Goal: Task Accomplishment & Management: Use online tool/utility

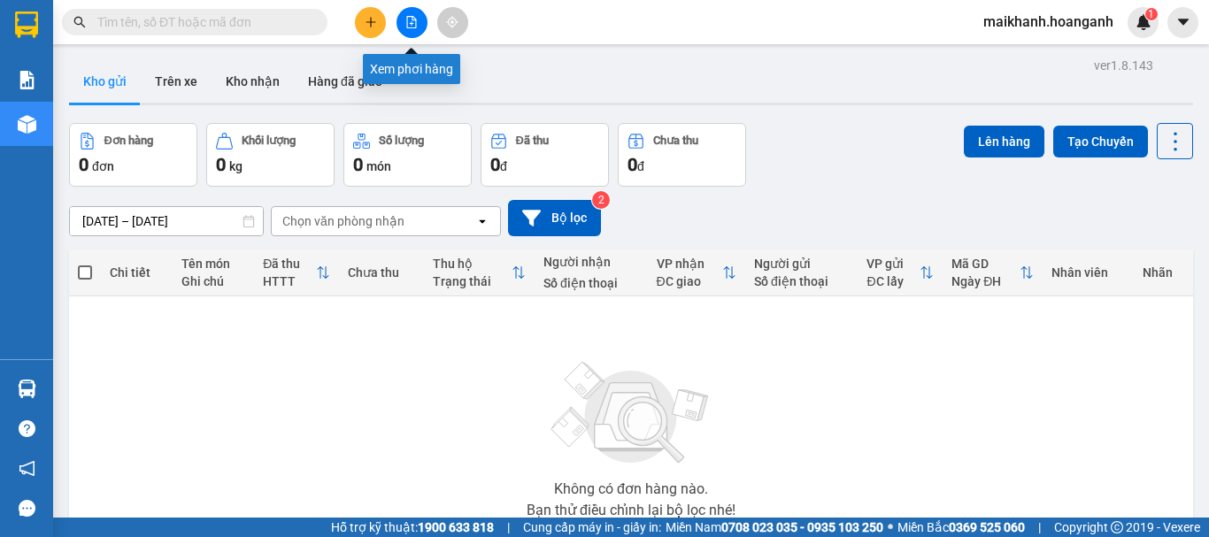
click at [412, 15] on button at bounding box center [411, 22] width 31 height 31
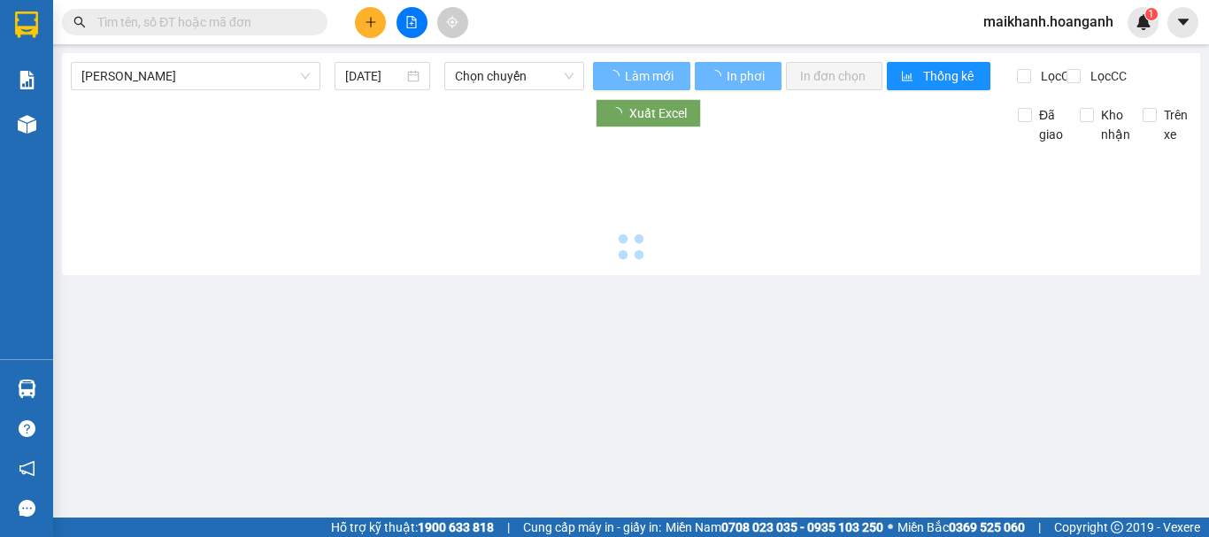
type input "[DATE]"
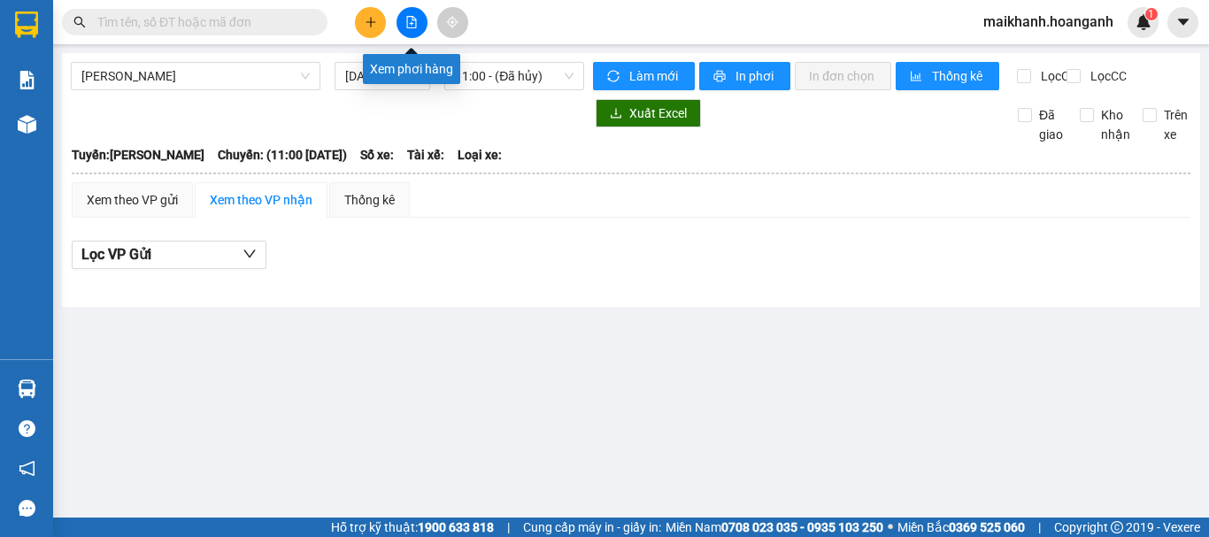
click at [416, 34] on button at bounding box center [411, 22] width 31 height 31
click at [407, 19] on icon "file-add" at bounding box center [412, 22] width 10 height 12
click at [270, 70] on span "[PERSON_NAME]" at bounding box center [195, 76] width 228 height 27
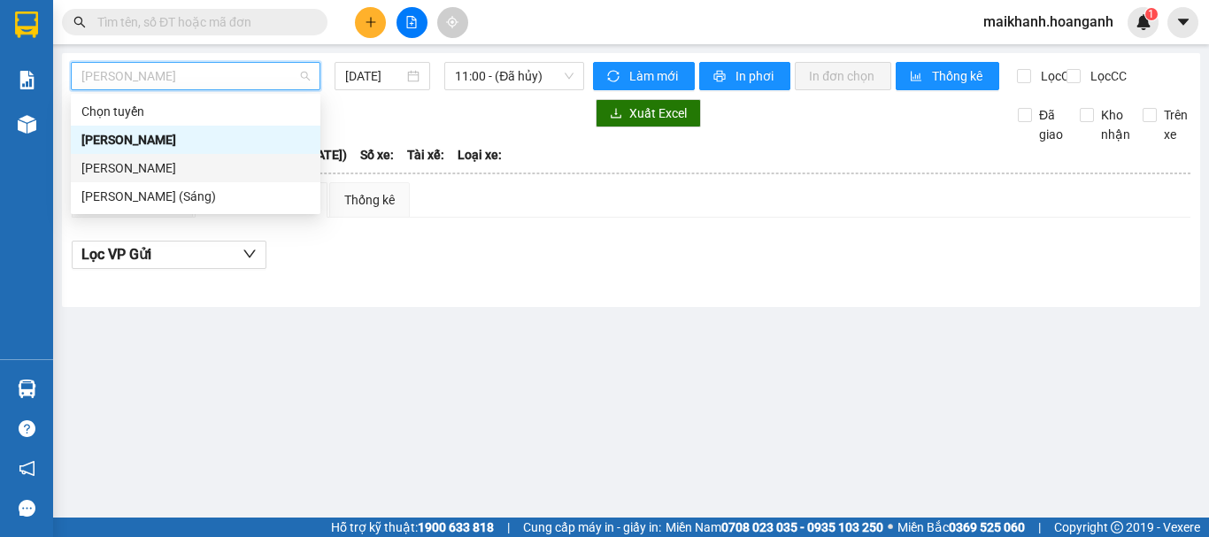
click at [239, 164] on div "[PERSON_NAME]" at bounding box center [195, 167] width 228 height 19
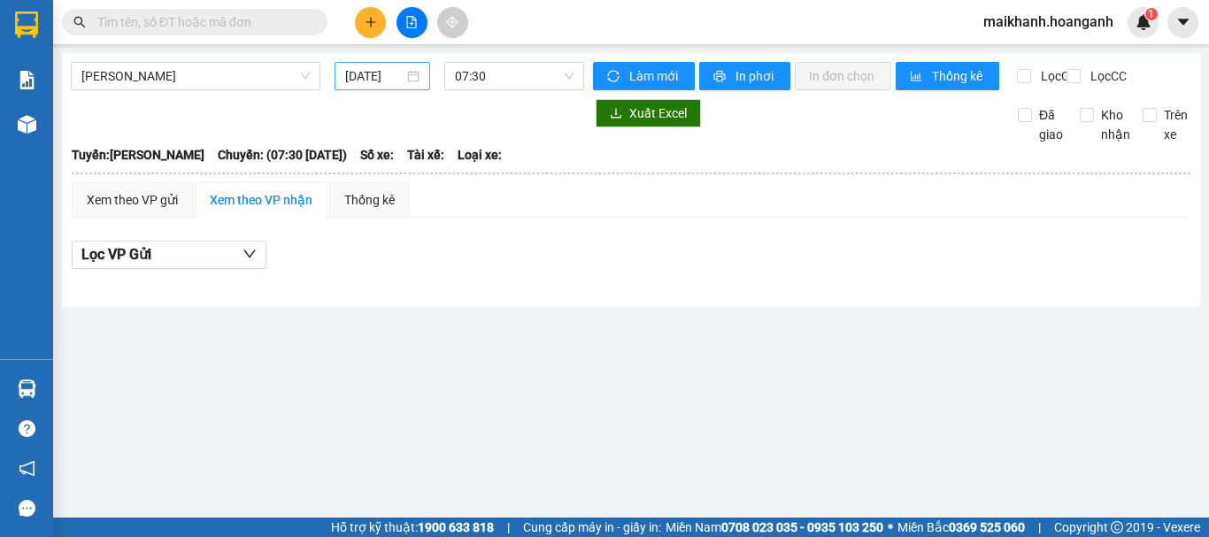
click at [374, 88] on div "[DATE]" at bounding box center [382, 76] width 96 height 28
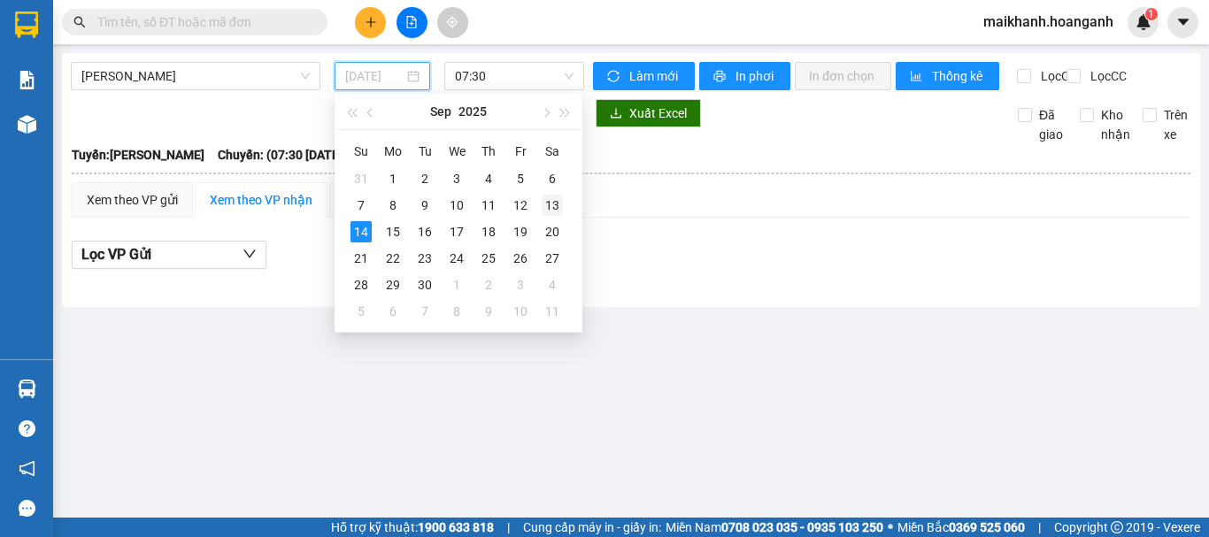
click at [549, 203] on div "13" at bounding box center [551, 205] width 21 height 21
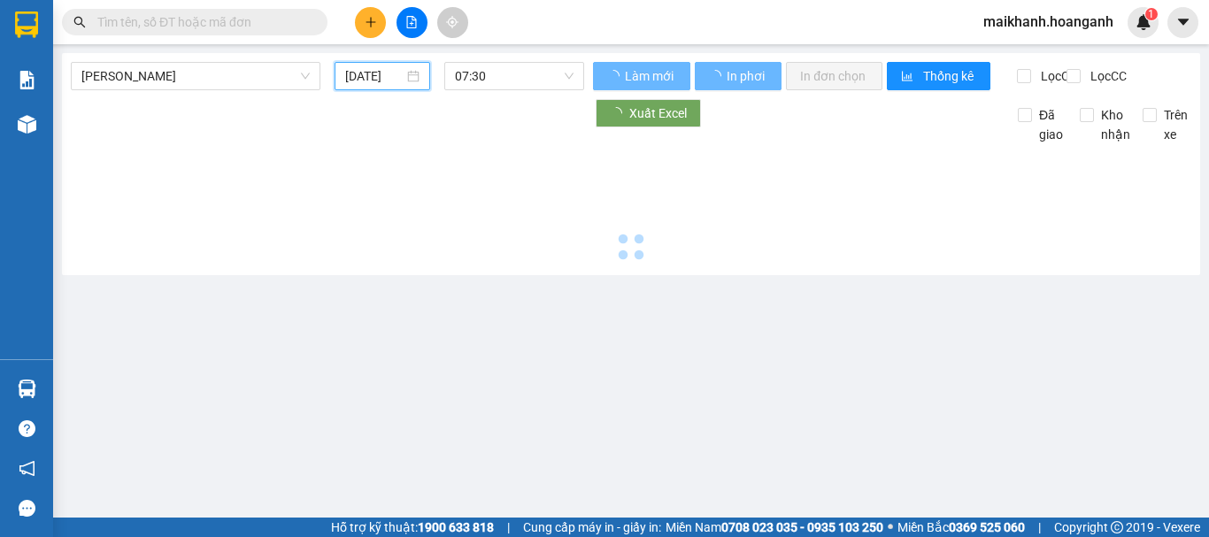
type input "[DATE]"
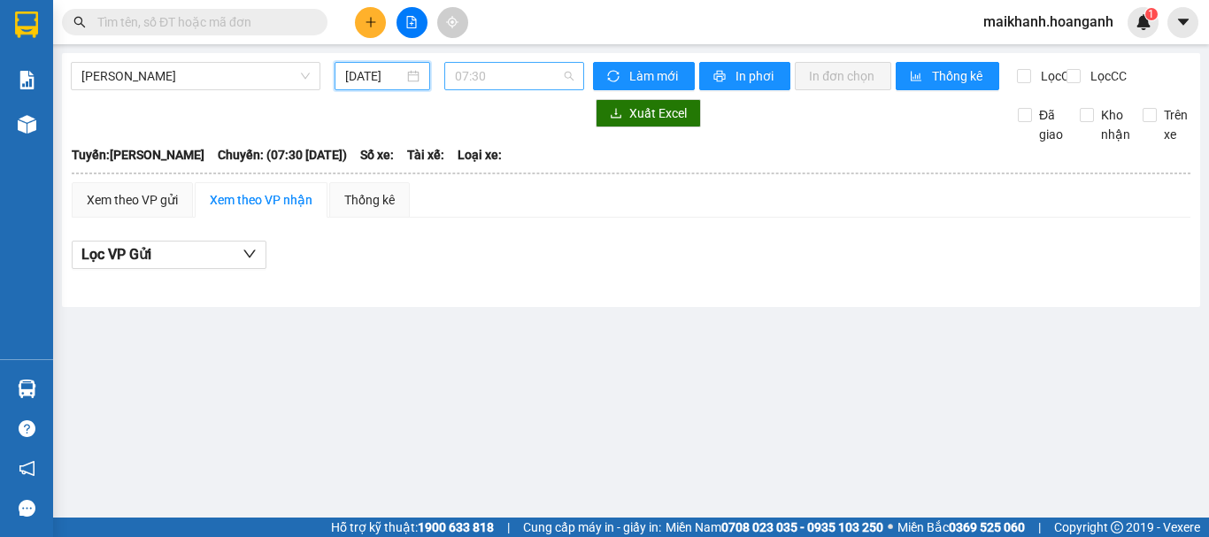
click at [511, 79] on span "07:30" at bounding box center [514, 76] width 119 height 27
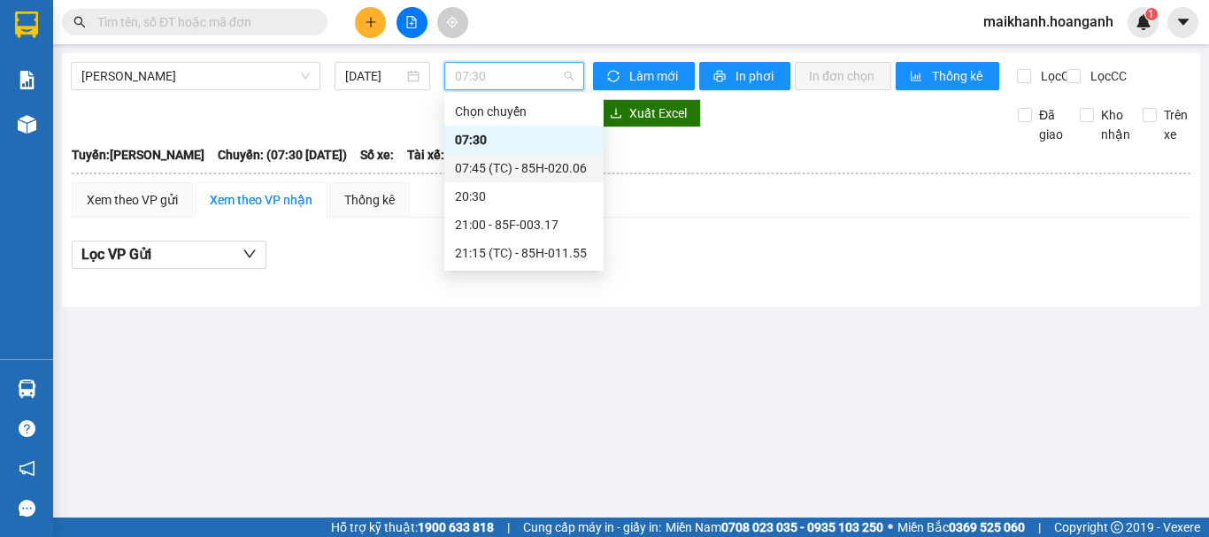
click at [514, 171] on div "07:45 (TC) - 85H-020.06" at bounding box center [524, 167] width 138 height 19
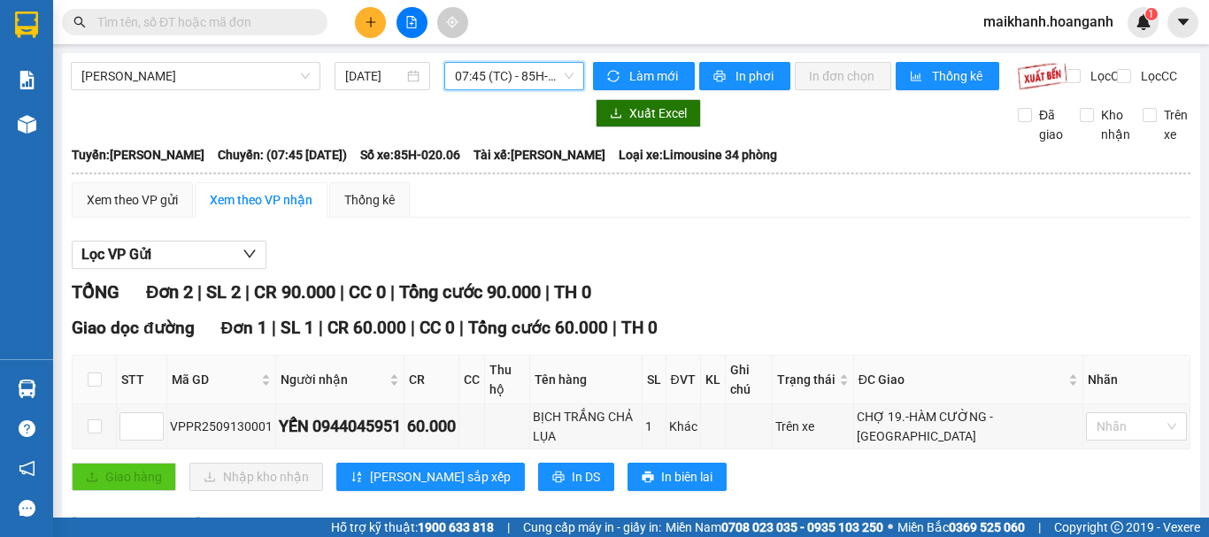
scroll to position [177, 0]
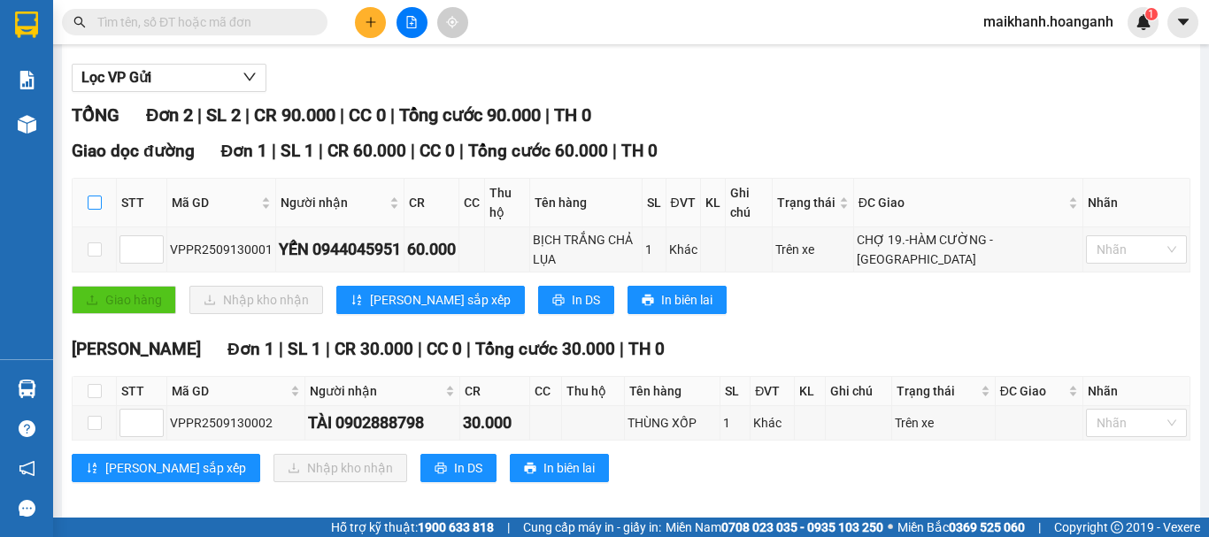
click at [98, 210] on input "checkbox" at bounding box center [95, 203] width 14 height 14
checkbox input "true"
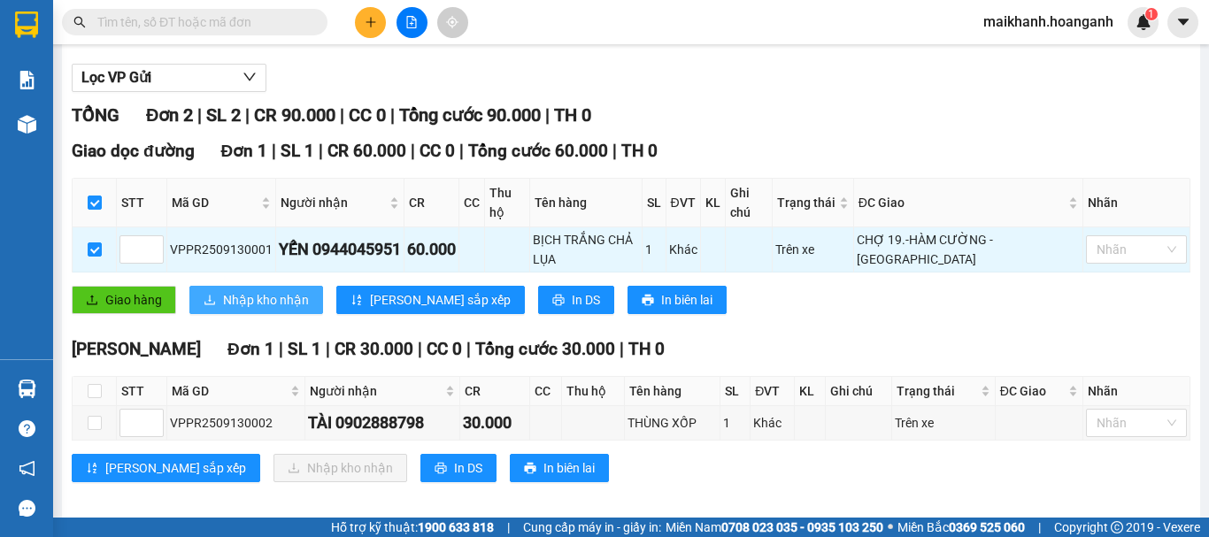
click at [251, 310] on span "Nhập kho nhận" at bounding box center [266, 299] width 86 height 19
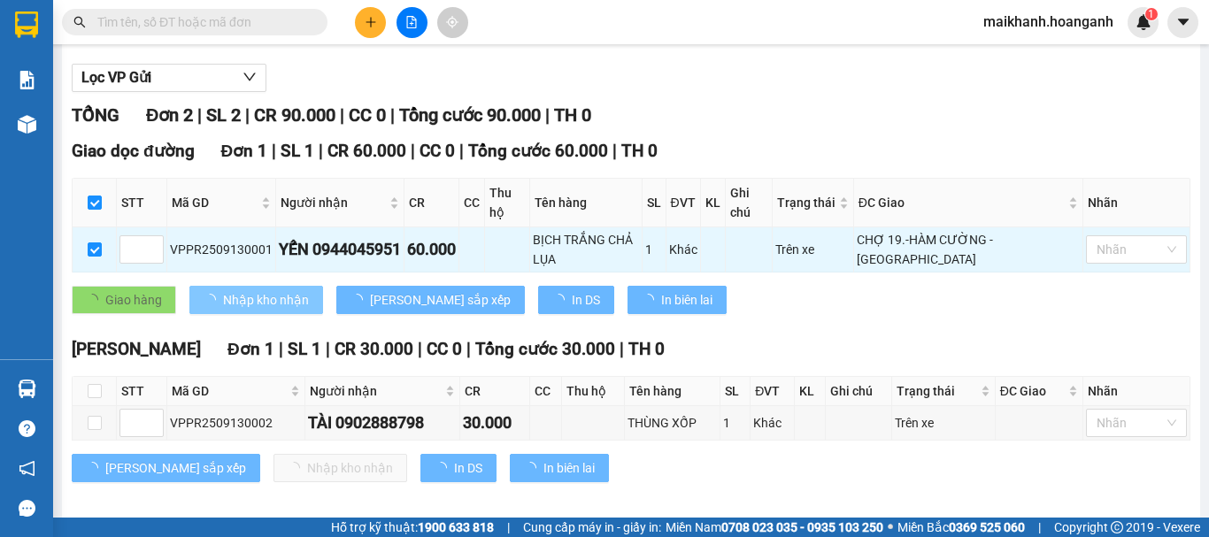
checkbox input "false"
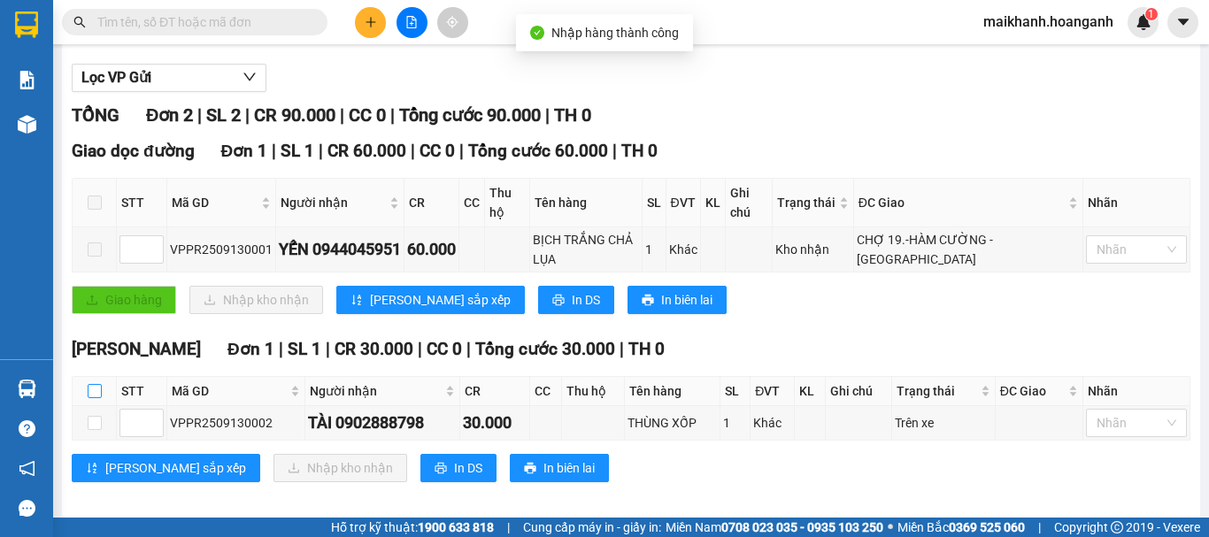
click at [90, 398] on input "checkbox" at bounding box center [95, 391] width 14 height 14
checkbox input "true"
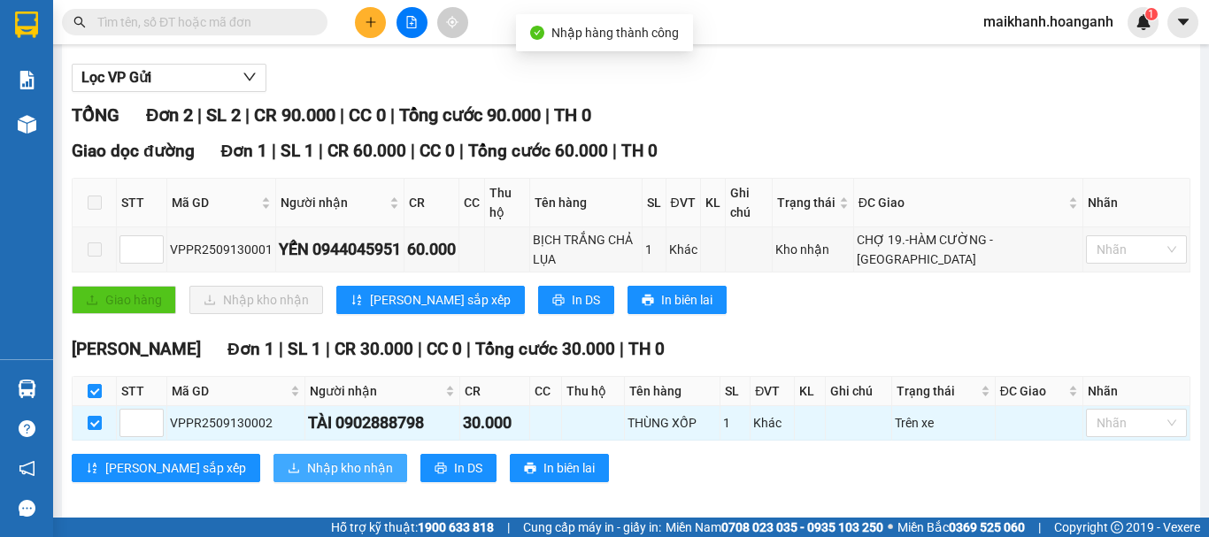
click at [307, 478] on span "Nhập kho nhận" at bounding box center [350, 467] width 86 height 19
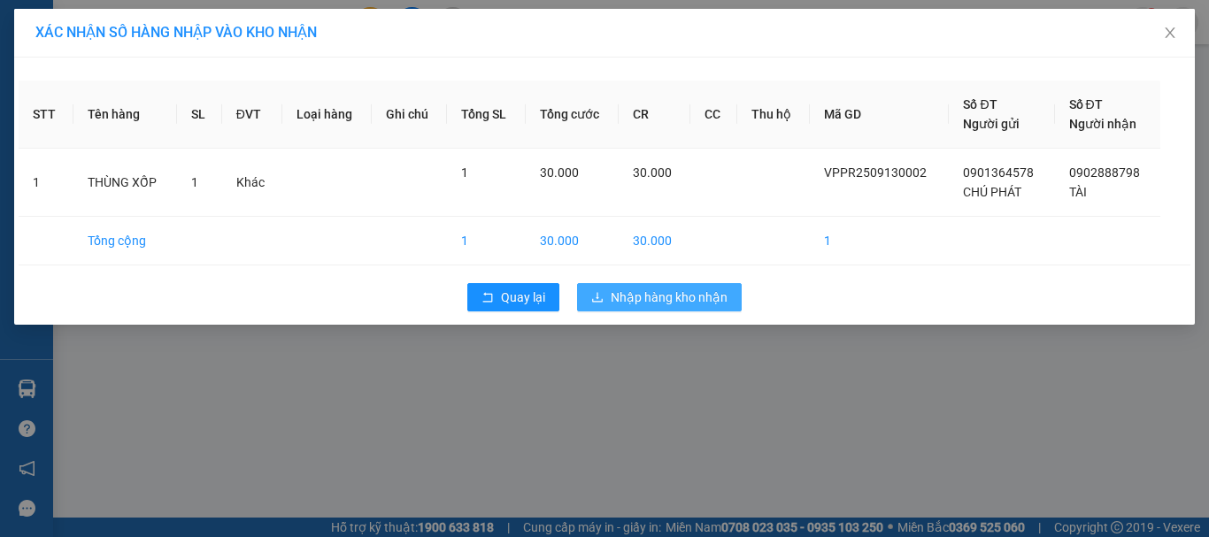
click at [705, 305] on span "Nhập hàng kho nhận" at bounding box center [668, 297] width 117 height 19
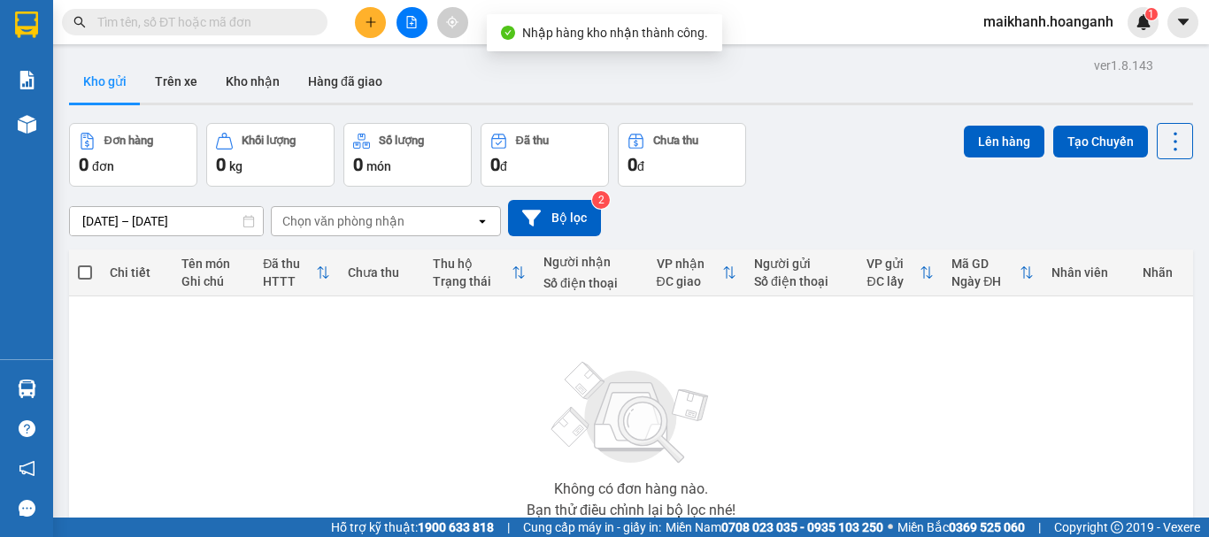
click at [403, 19] on button at bounding box center [411, 22] width 31 height 31
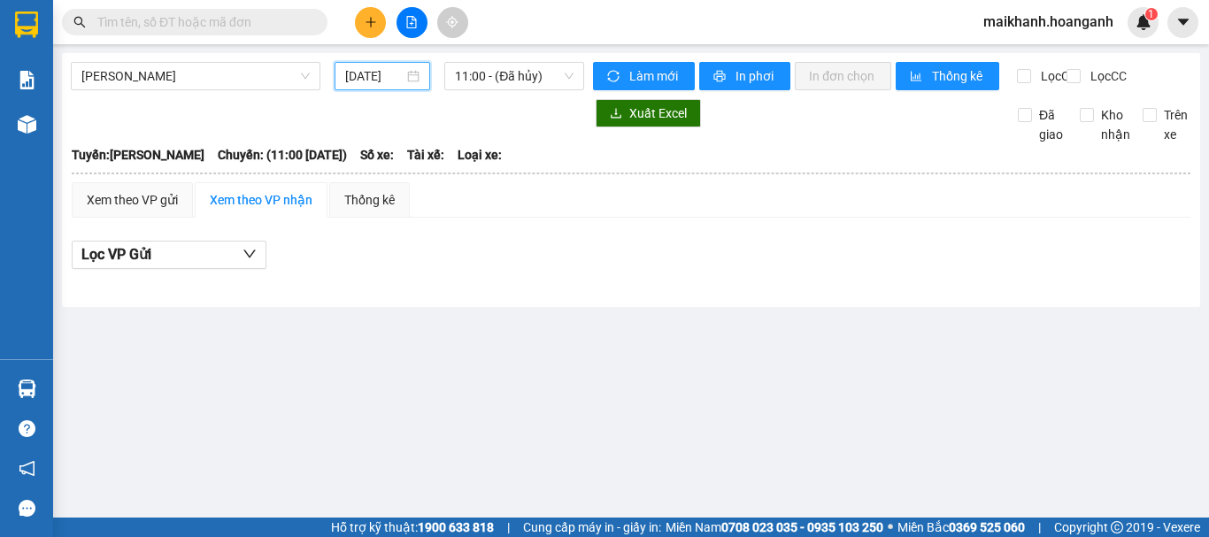
click at [375, 81] on input "[DATE]" at bounding box center [374, 75] width 58 height 19
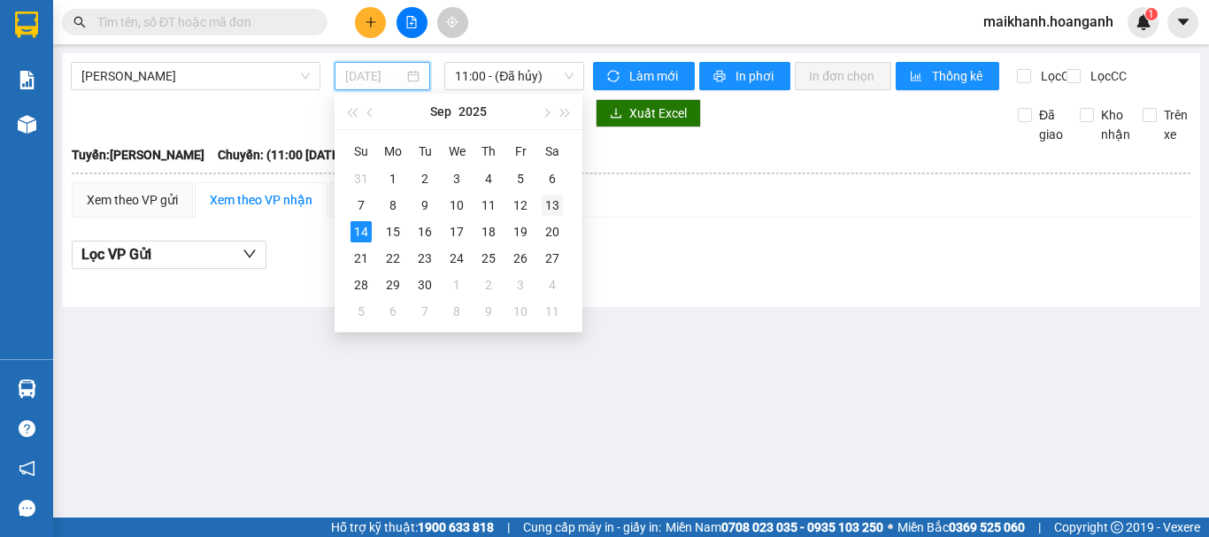
click at [550, 206] on div "13" at bounding box center [551, 205] width 21 height 21
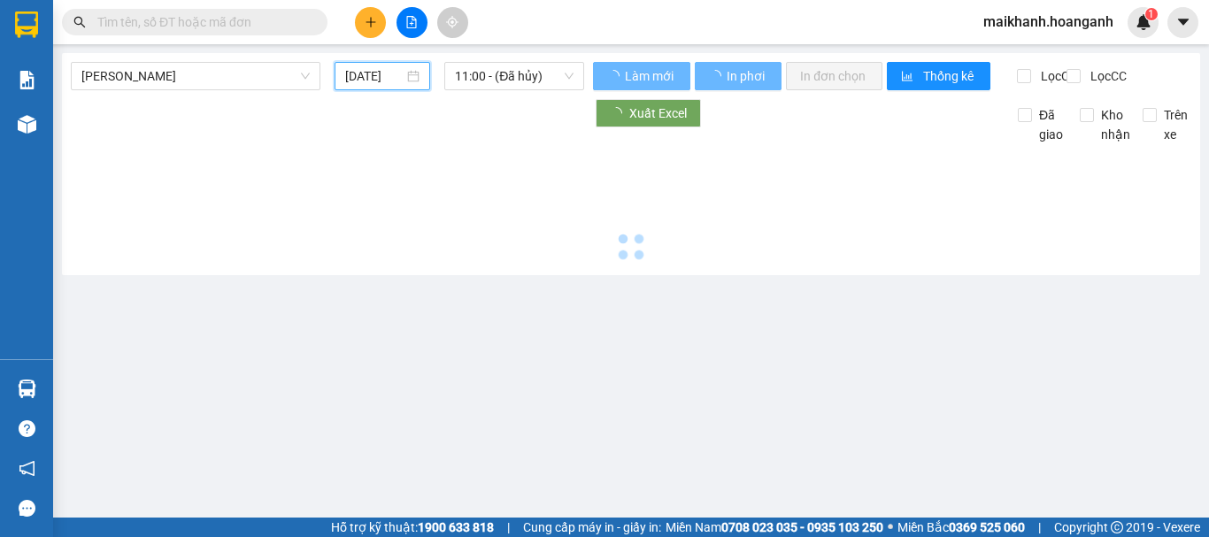
type input "[DATE]"
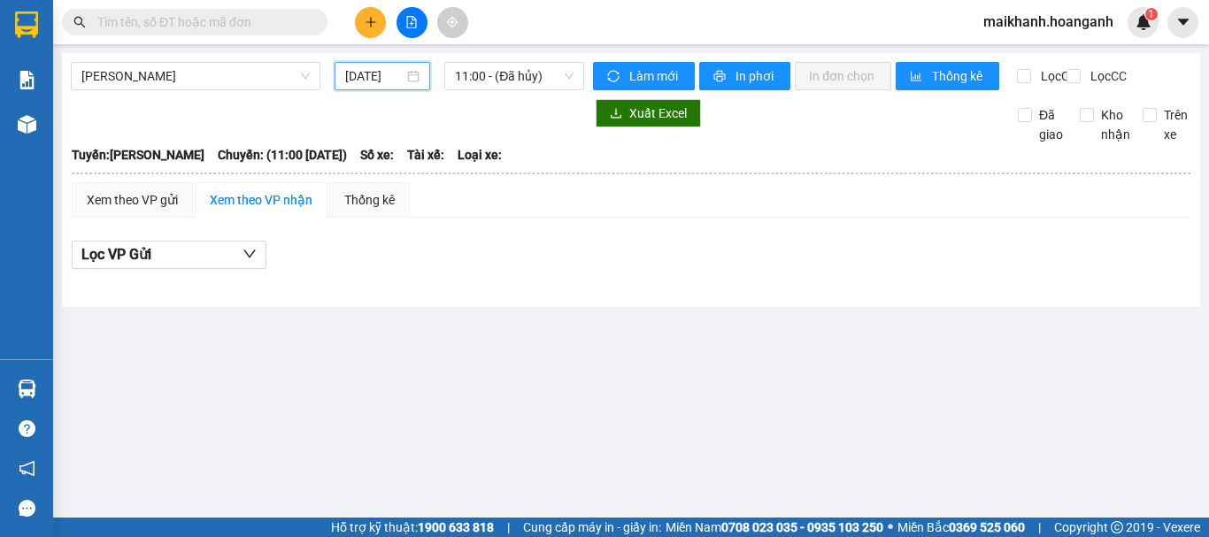
click at [209, 90] on div "[PERSON_NAME] Rang [DATE] 11:00 - (Đã hủy)" at bounding box center [327, 76] width 513 height 28
click at [208, 86] on span "[PERSON_NAME]" at bounding box center [195, 76] width 228 height 27
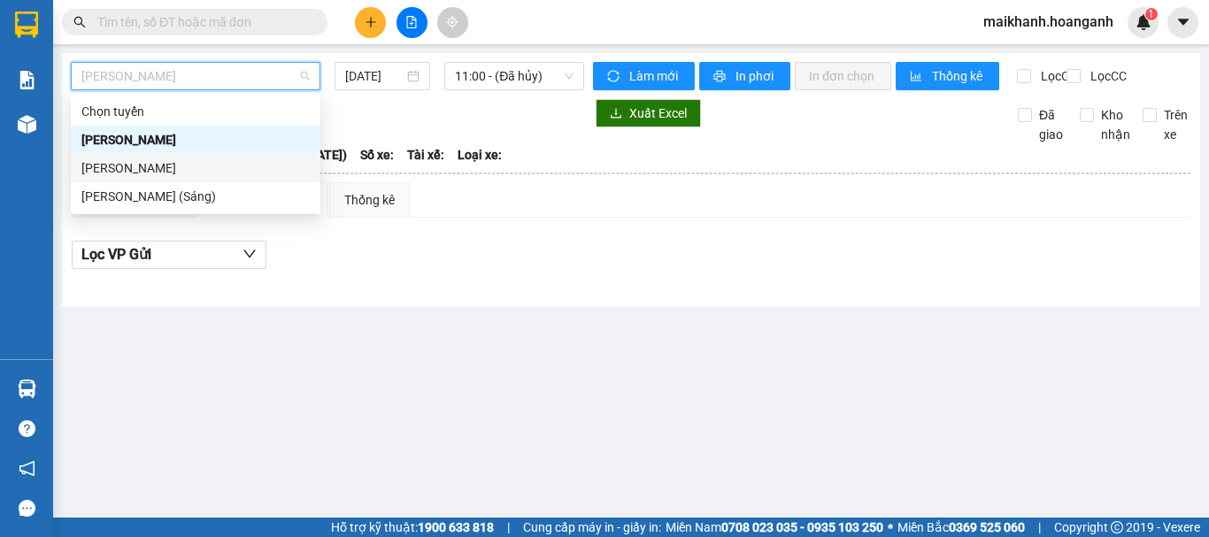
click at [217, 169] on div "[PERSON_NAME]" at bounding box center [195, 167] width 228 height 19
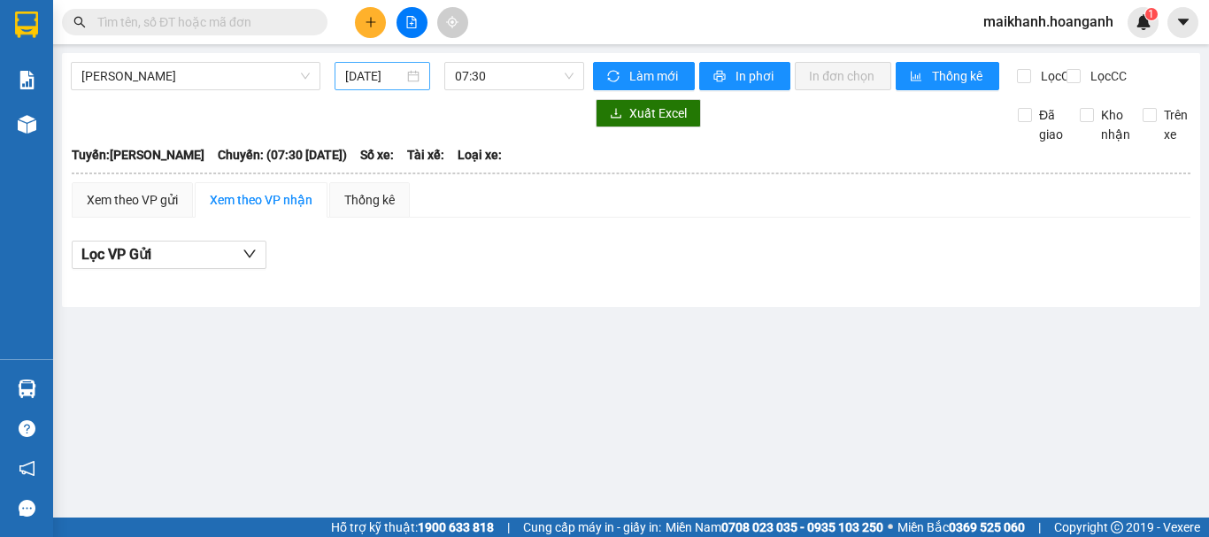
click at [391, 87] on div "[DATE]" at bounding box center [382, 76] width 96 height 28
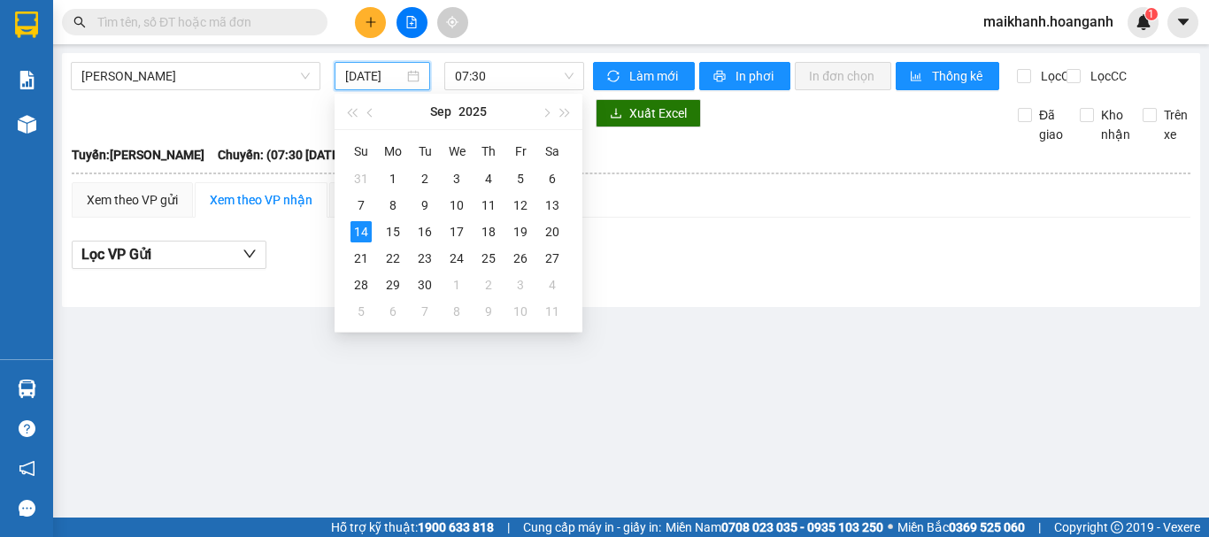
click at [390, 81] on input "[DATE]" at bounding box center [374, 75] width 58 height 19
click at [552, 205] on div "13" at bounding box center [551, 205] width 21 height 21
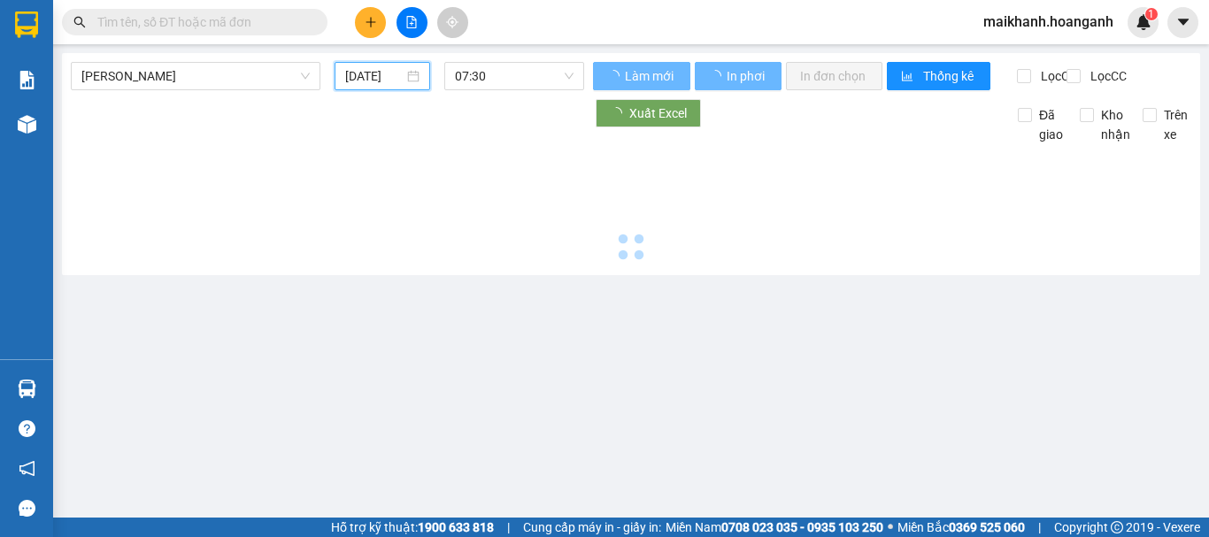
type input "[DATE]"
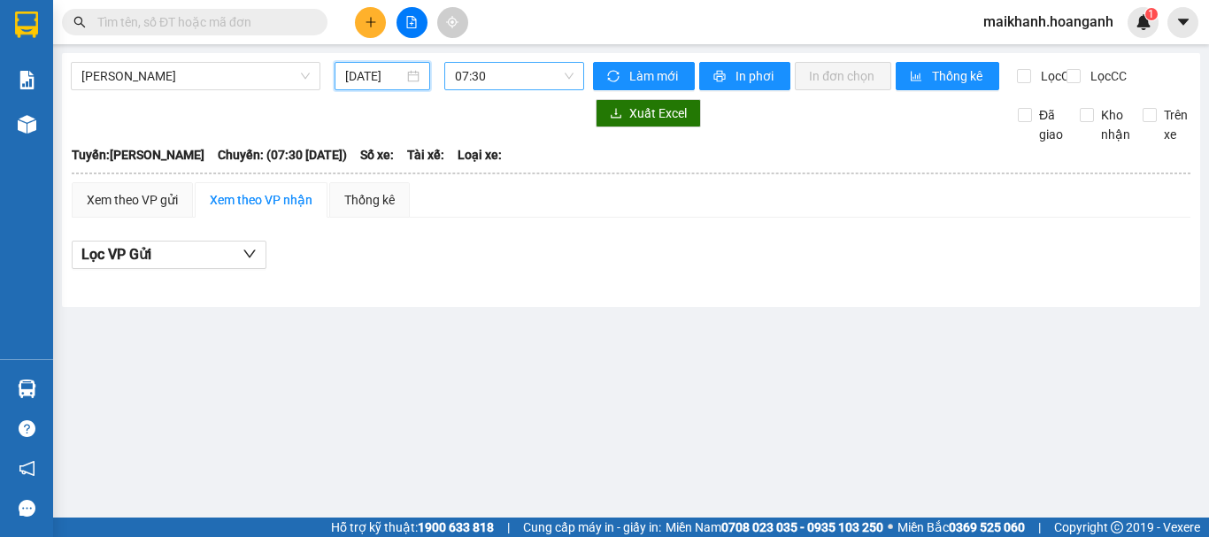
click at [521, 70] on span "07:30" at bounding box center [514, 76] width 119 height 27
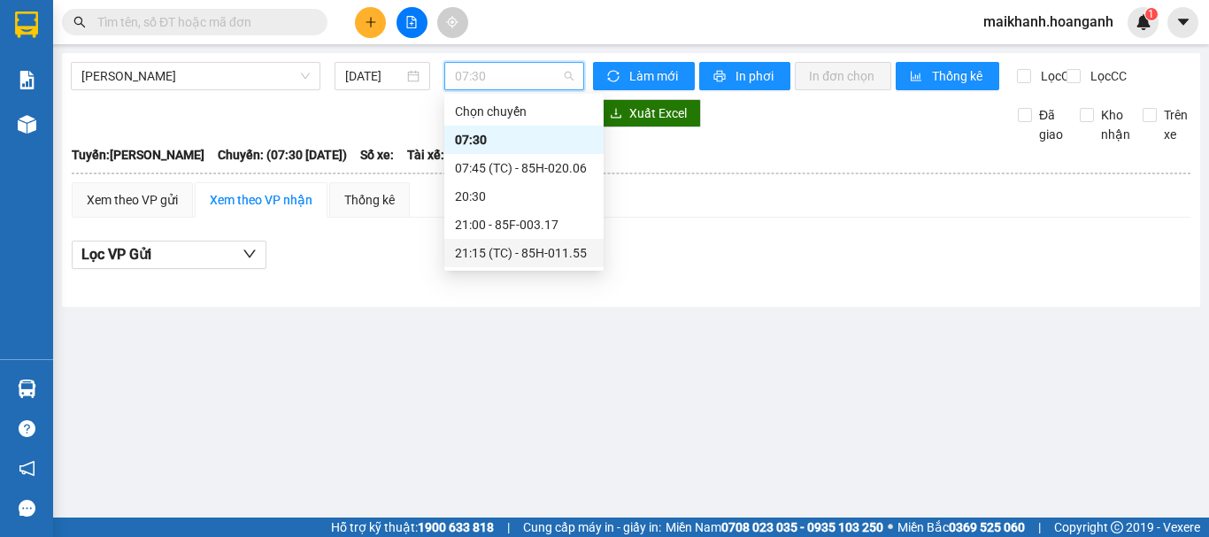
click at [518, 258] on div "21:15 (TC) - 85H-011.55" at bounding box center [524, 252] width 138 height 19
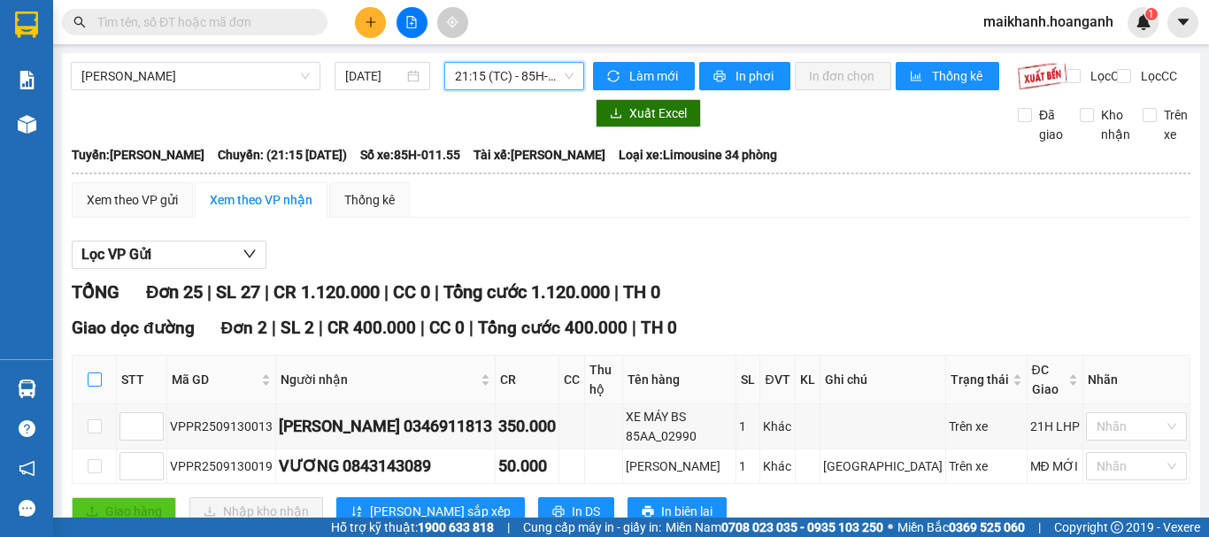
click at [93, 387] on input "checkbox" at bounding box center [95, 379] width 14 height 14
checkbox input "true"
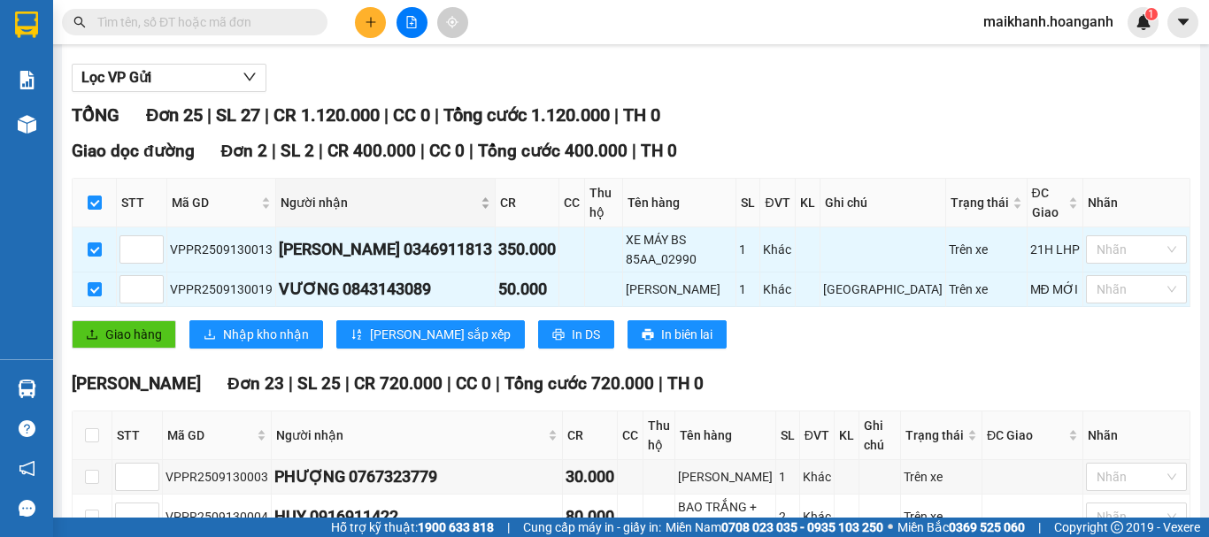
scroll to position [88, 0]
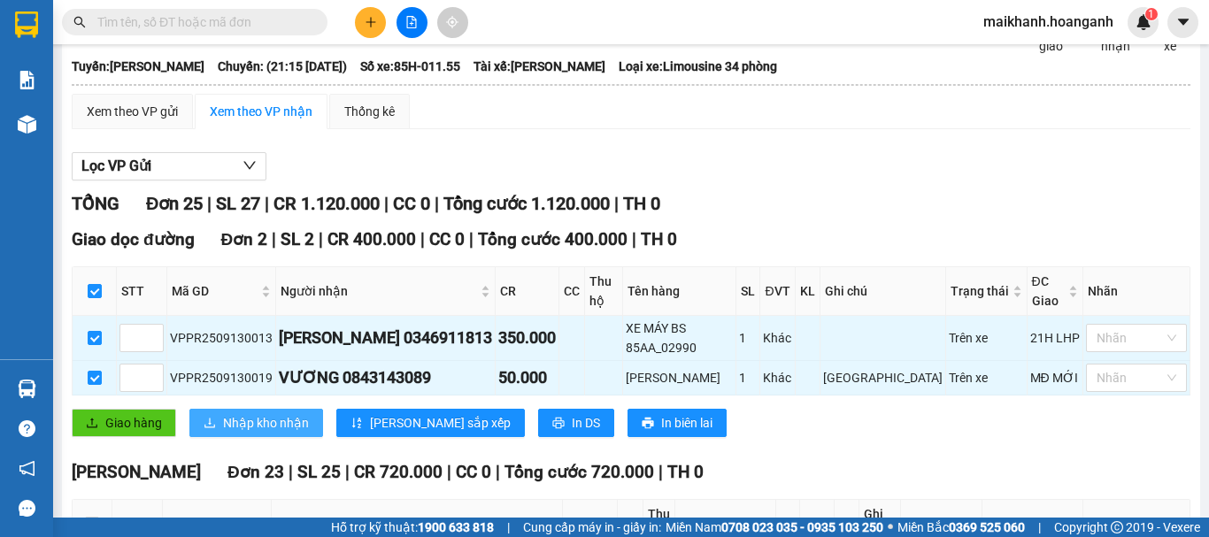
click at [284, 433] on span "Nhập kho nhận" at bounding box center [266, 422] width 86 height 19
checkbox input "false"
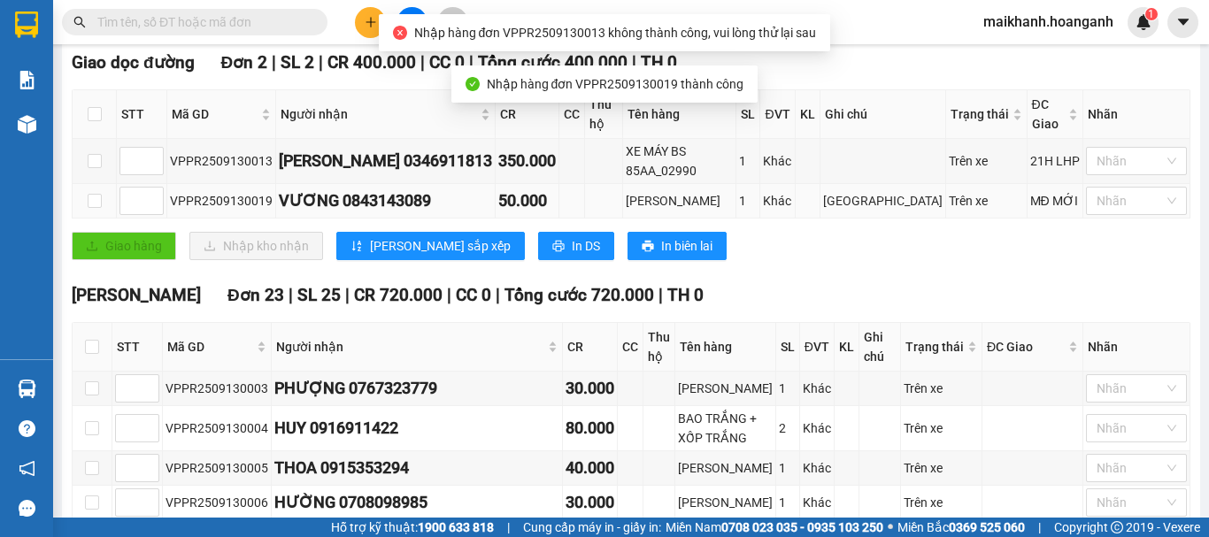
scroll to position [442, 0]
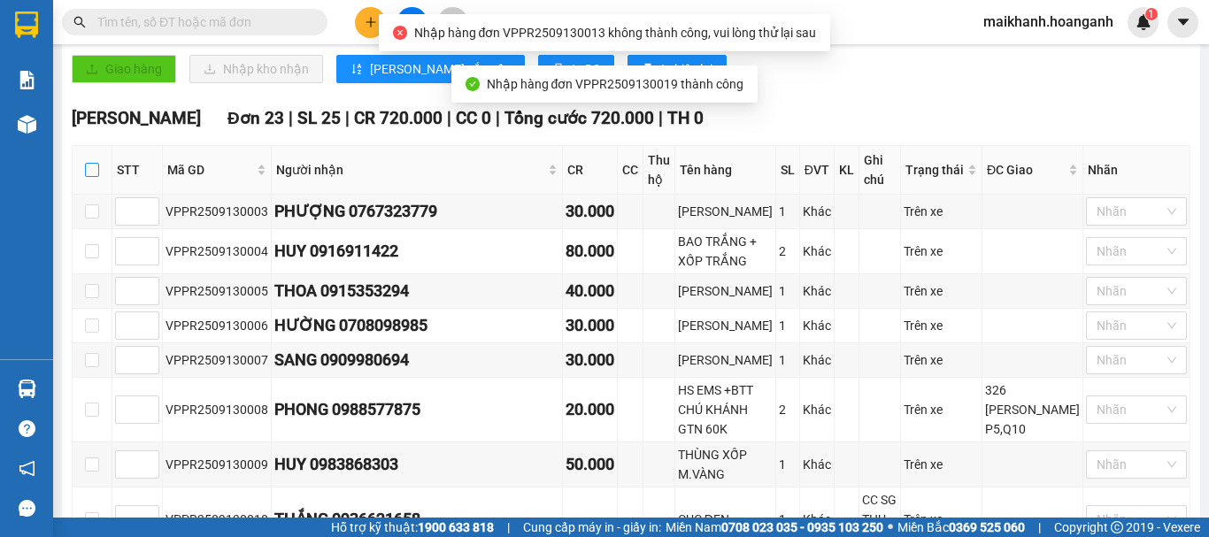
click at [93, 177] on input "checkbox" at bounding box center [92, 170] width 14 height 14
checkbox input "true"
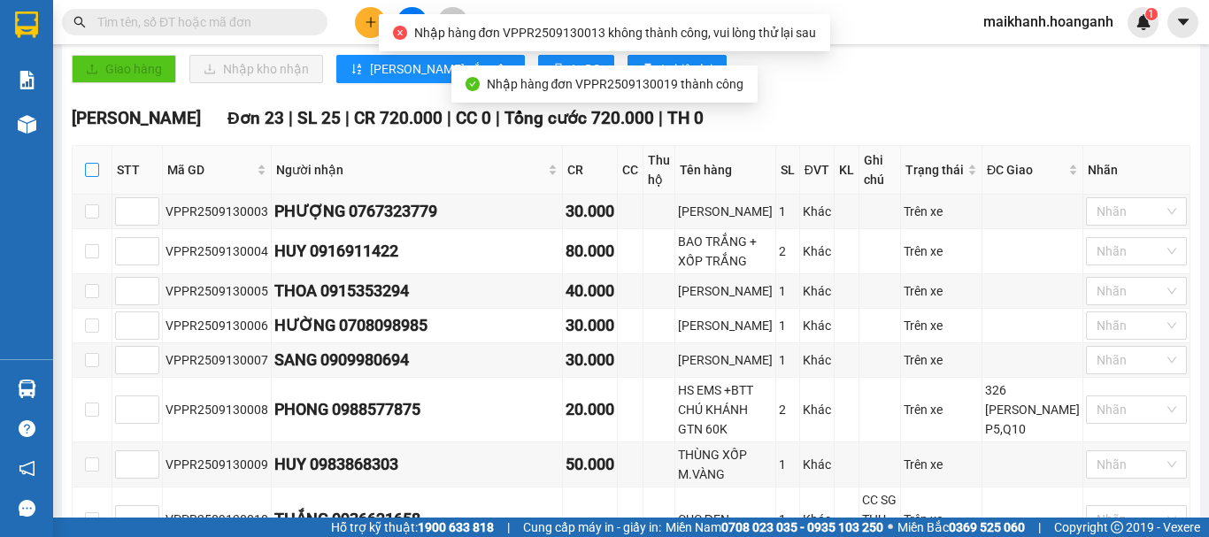
checkbox input "true"
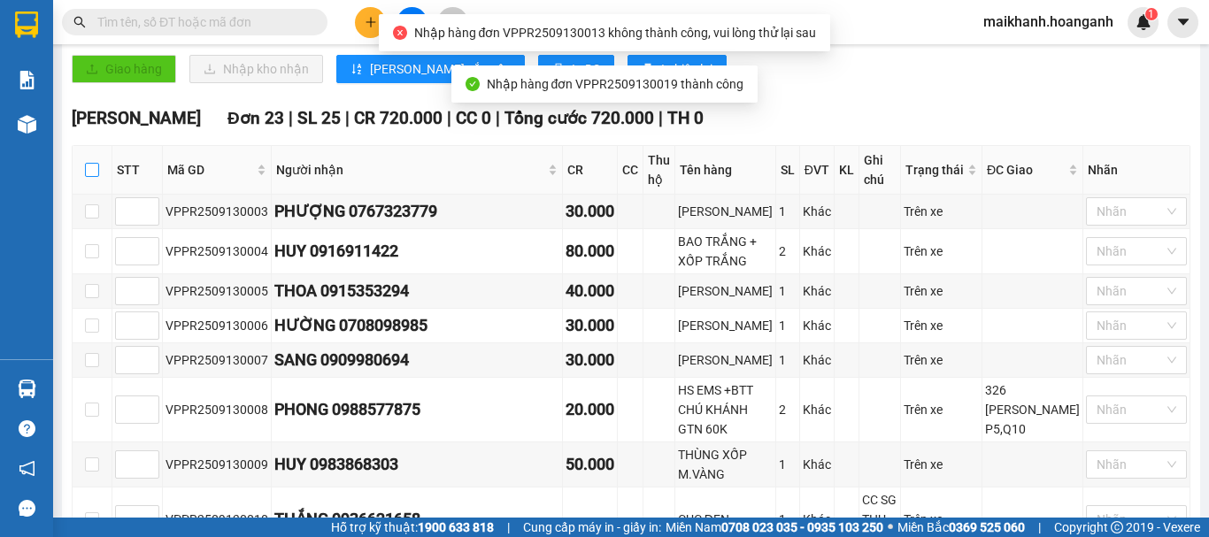
checkbox input "true"
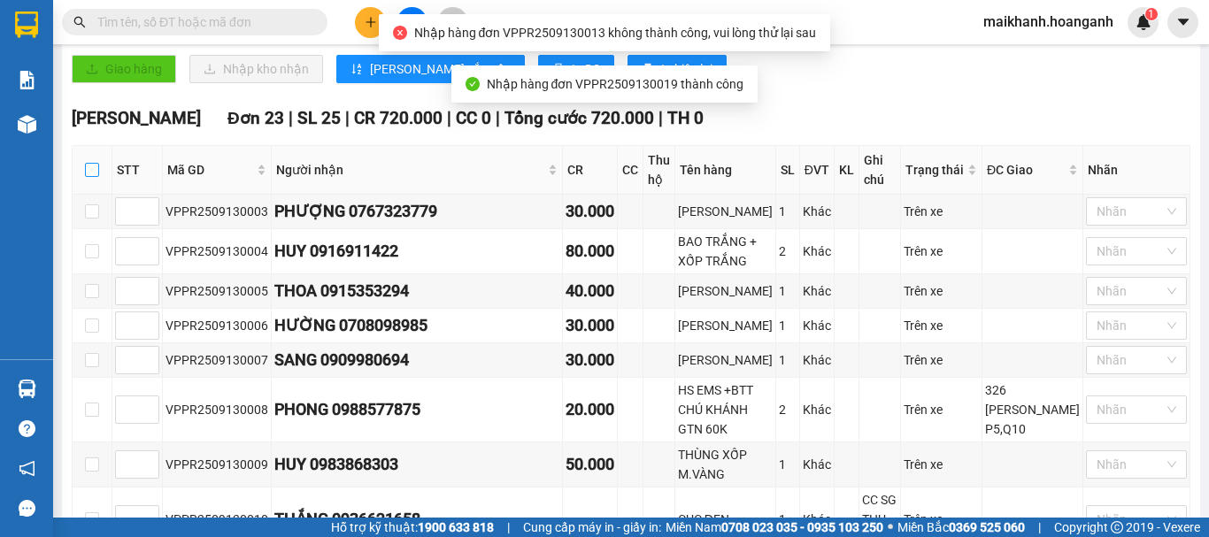
checkbox input "true"
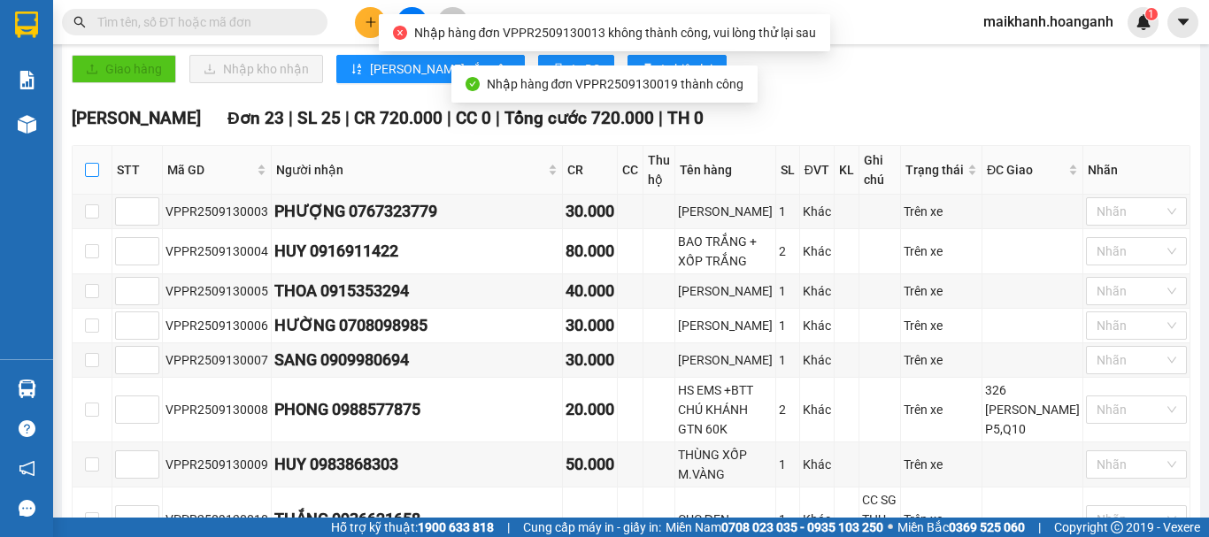
checkbox input "true"
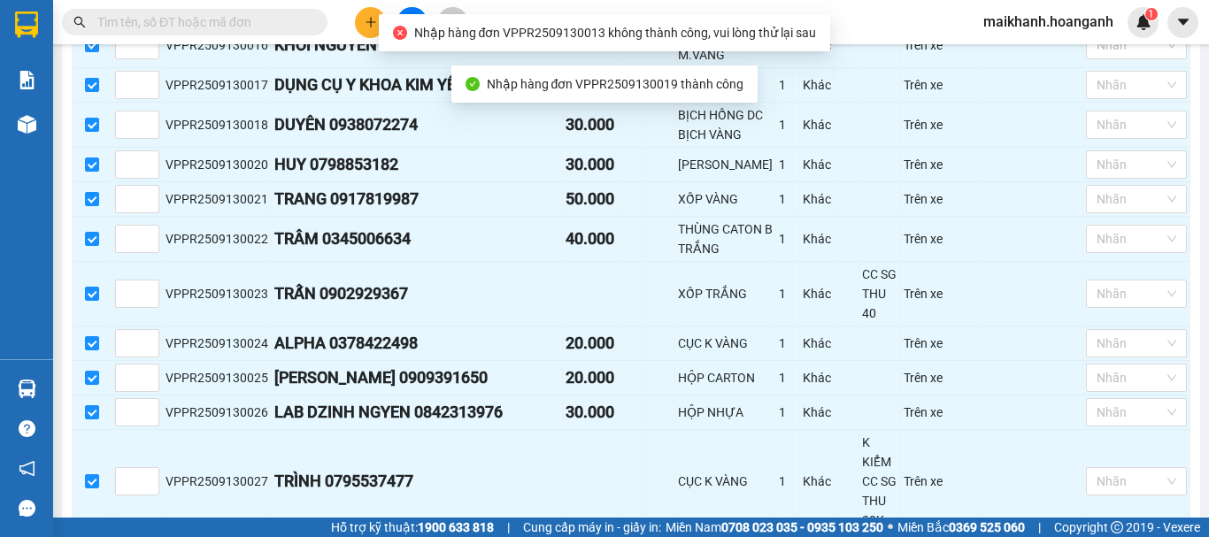
scroll to position [1385, 0]
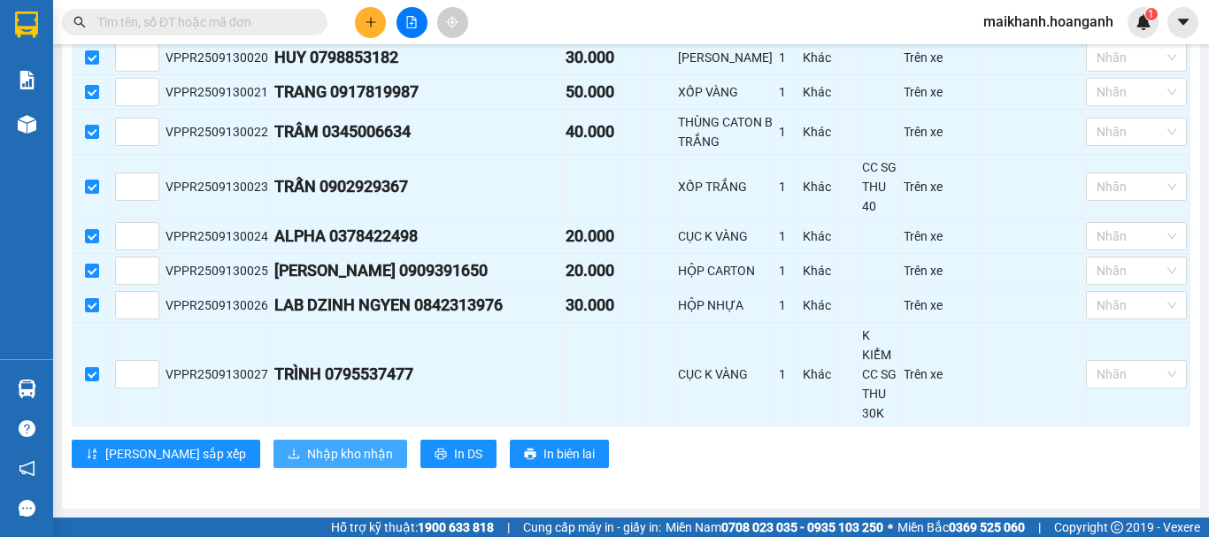
click at [307, 464] on span "Nhập kho nhận" at bounding box center [350, 453] width 86 height 19
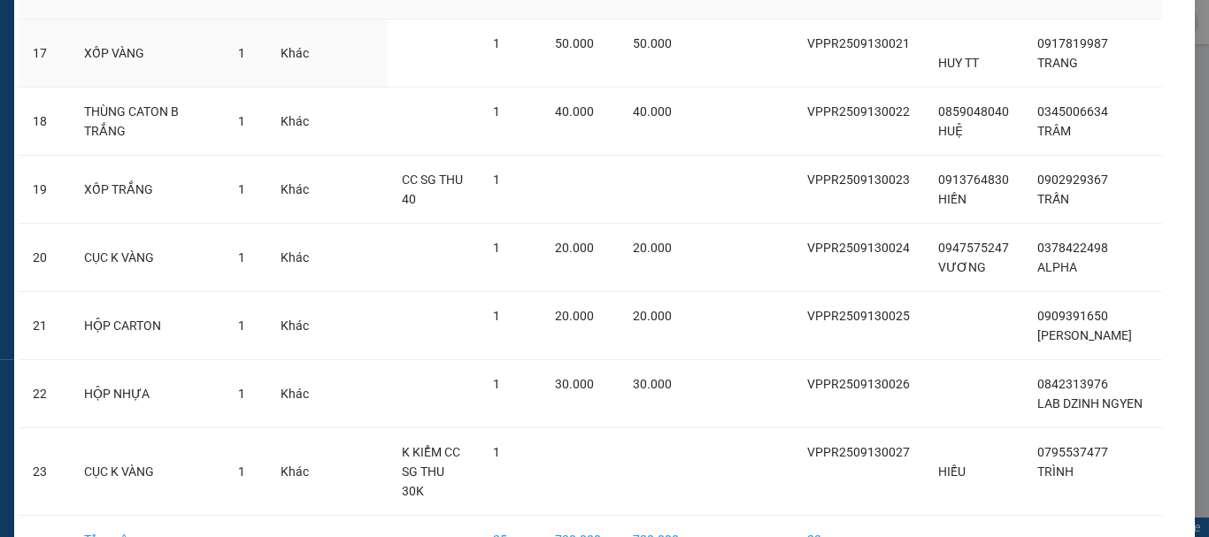
scroll to position [1327, 0]
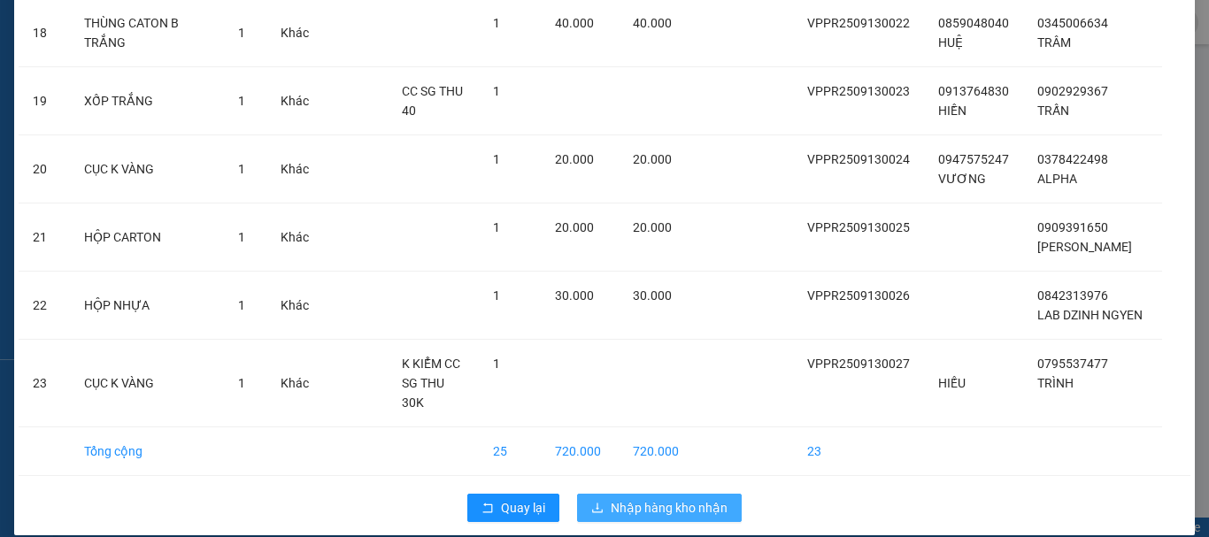
click at [623, 498] on span "Nhập hàng kho nhận" at bounding box center [668, 507] width 117 height 19
